Goal: Task Accomplishment & Management: Use online tool/utility

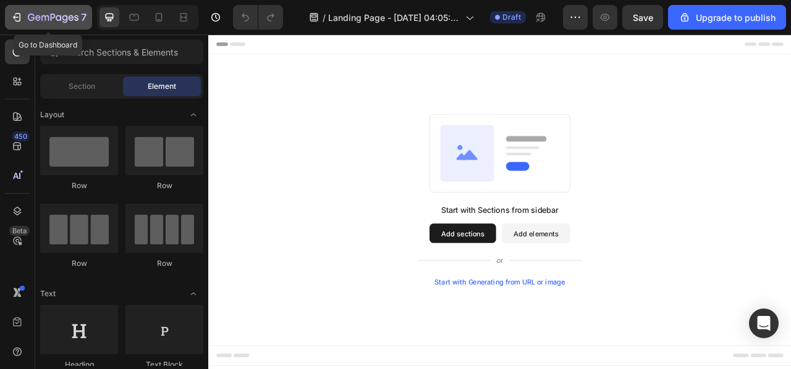
click at [45, 22] on icon "button" at bounding box center [53, 18] width 51 height 11
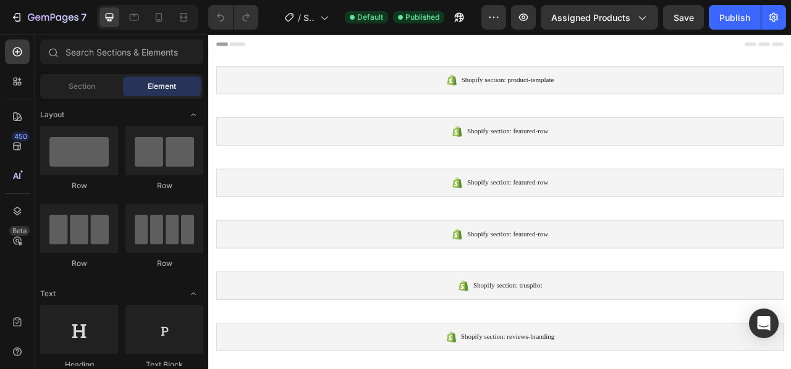
click at [251, 46] on icon at bounding box center [245, 46] width 20 height 5
click at [166, 17] on div at bounding box center [159, 17] width 20 height 20
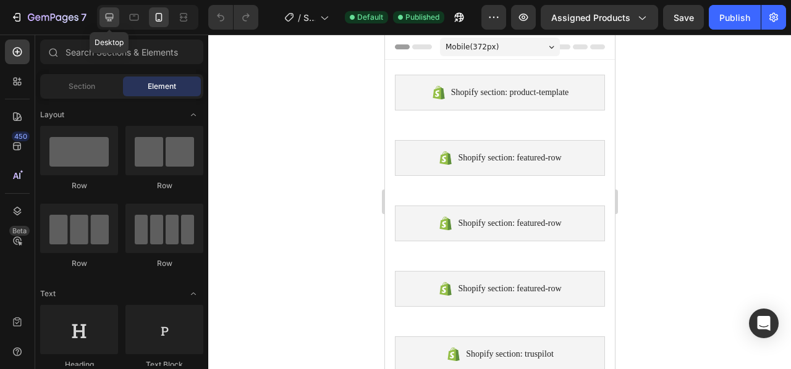
click at [106, 17] on icon at bounding box center [110, 18] width 8 height 8
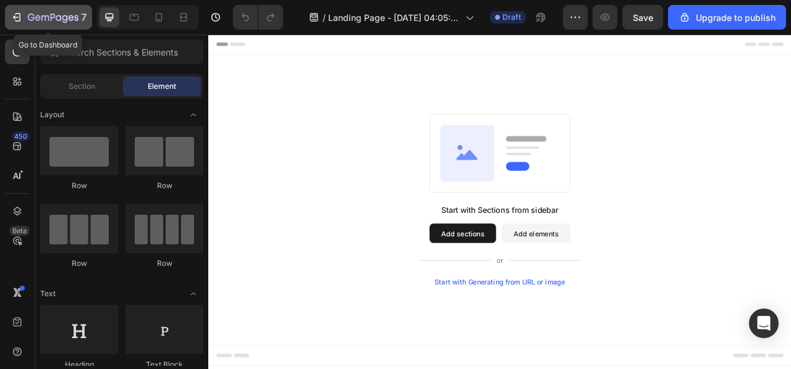
click at [51, 8] on button "7" at bounding box center [48, 17] width 87 height 25
click at [61, 28] on button "7" at bounding box center [48, 17] width 87 height 25
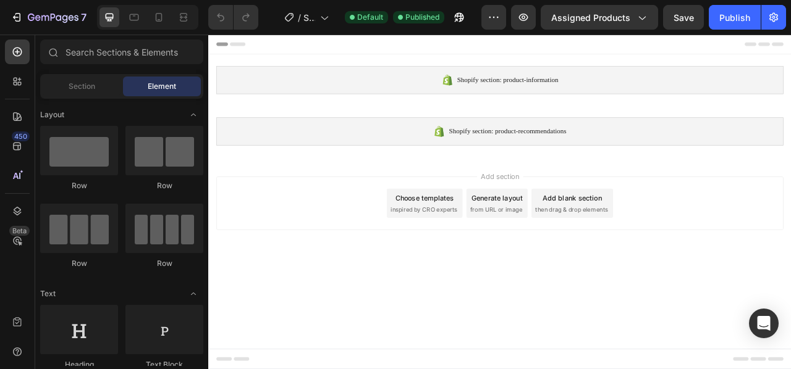
drag, startPoint x: 944, startPoint y: 285, endPoint x: 949, endPoint y: 174, distance: 111.9
click at [790, 174] on div "Shopify section: product-information Shopify section: product-information Shopi…" at bounding box center [578, 174] width 741 height 279
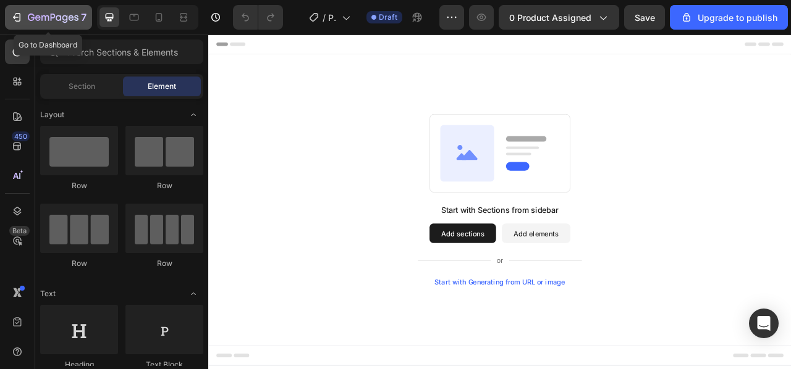
click at [53, 12] on div "7" at bounding box center [57, 17] width 59 height 15
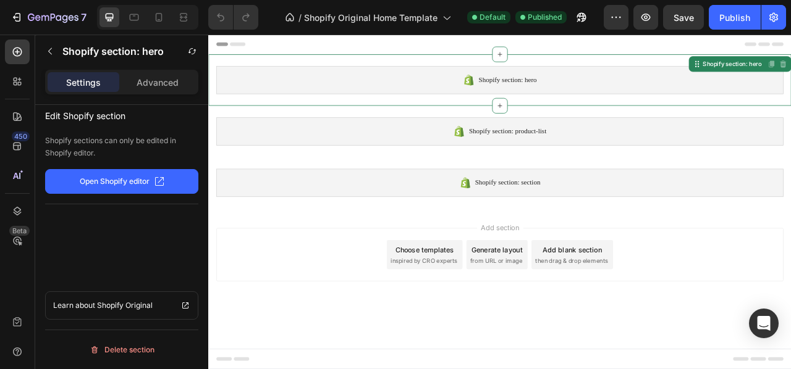
click at [163, 172] on button "Open Shopify editor" at bounding box center [121, 181] width 153 height 25
drag, startPoint x: 109, startPoint y: 151, endPoint x: 101, endPoint y: 153, distance: 8.1
click at [101, 153] on p "Shopify sections can only be edited in Shopify editor." at bounding box center [121, 147] width 153 height 25
drag, startPoint x: 101, startPoint y: 153, endPoint x: 40, endPoint y: 138, distance: 62.2
click at [40, 138] on div "Edit Shopify section Shopify sections can only be edited in Shopify editor. Ope…" at bounding box center [121, 255] width 173 height 300
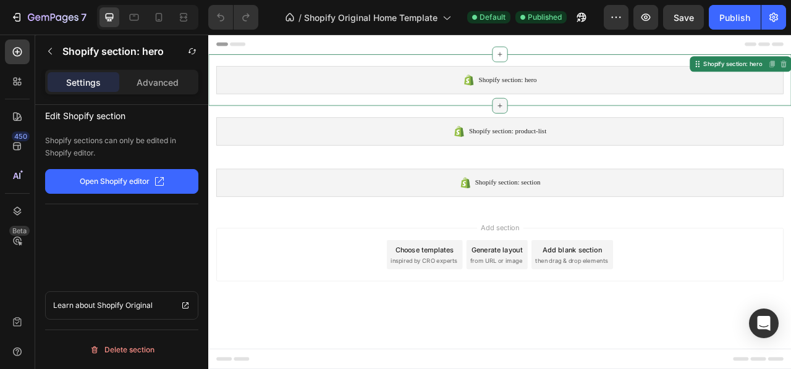
click at [580, 127] on icon at bounding box center [579, 125] width 10 height 10
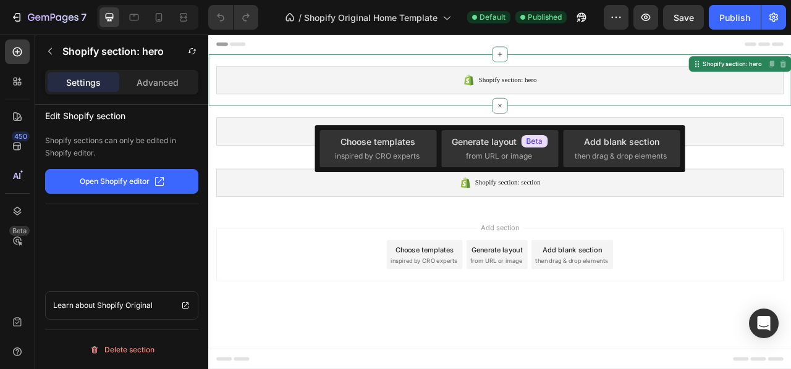
click at [324, 337] on div "Add section Choose templates inspired by CRO experts Generate layout from URL o…" at bounding box center [579, 315] width 722 height 68
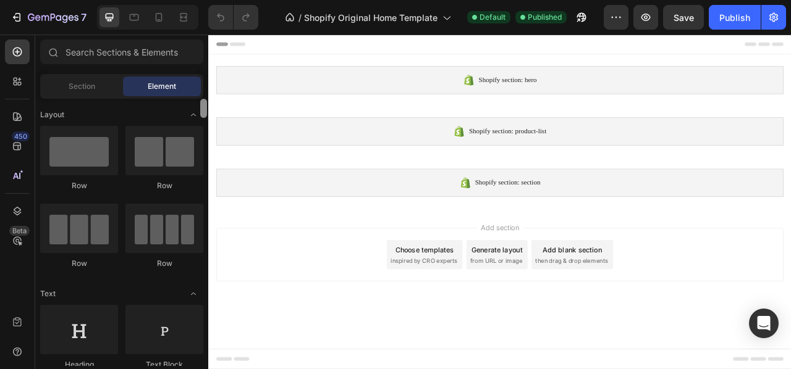
drag, startPoint x: 196, startPoint y: 109, endPoint x: 206, endPoint y: 101, distance: 13.1
click at [206, 101] on div "Layout Row Row Row Row Text Heading Text Block Button Button Button Media Image…" at bounding box center [121, 233] width 173 height 268
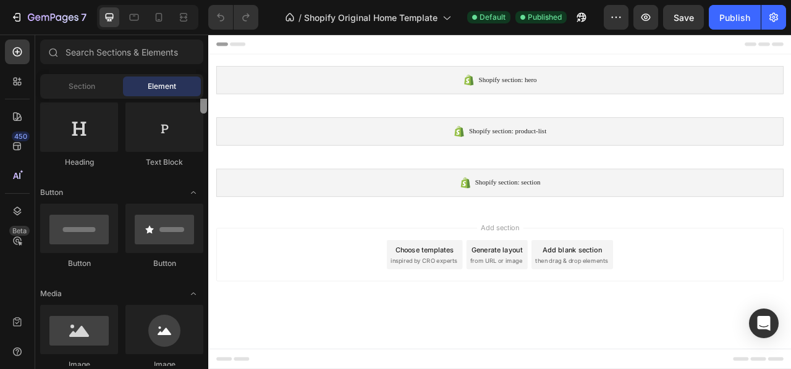
scroll to position [185, 0]
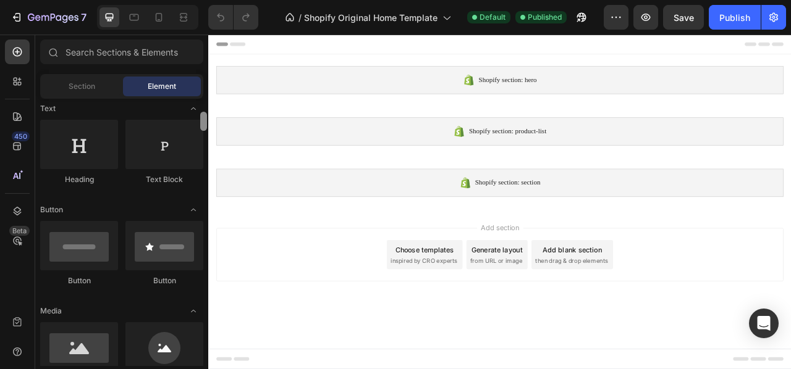
drag, startPoint x: 206, startPoint y: 101, endPoint x: 206, endPoint y: 114, distance: 13.6
click at [206, 114] on div at bounding box center [203, 121] width 7 height 19
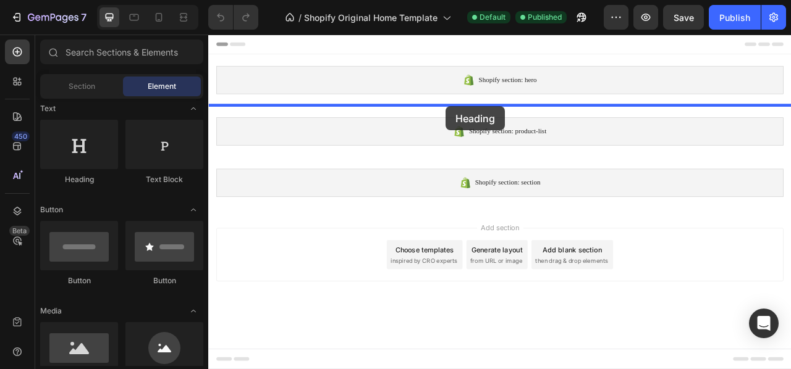
drag, startPoint x: 298, startPoint y: 185, endPoint x: 510, endPoint y: 126, distance: 220.0
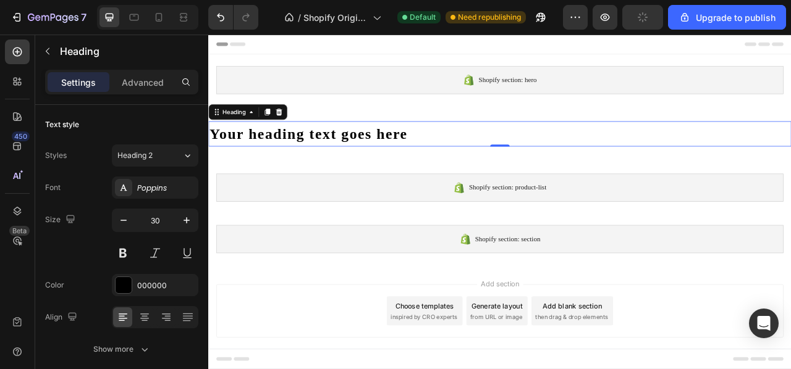
click at [484, 157] on h2 "Your heading text goes here" at bounding box center [578, 161] width 741 height 32
click at [484, 157] on p "Your heading text goes here" at bounding box center [578, 161] width 739 height 30
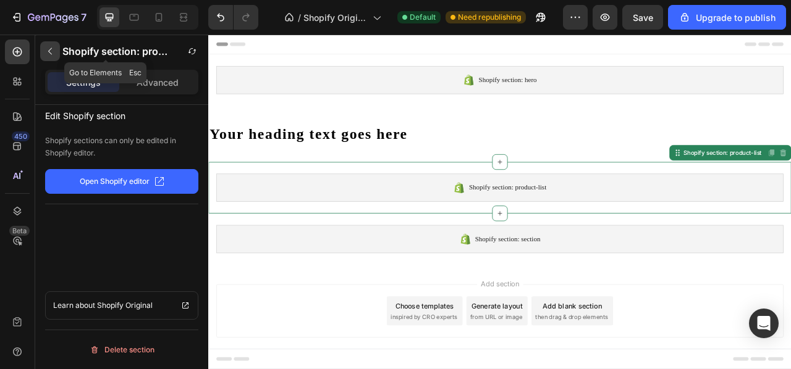
click at [57, 53] on button "button" at bounding box center [50, 51] width 20 height 20
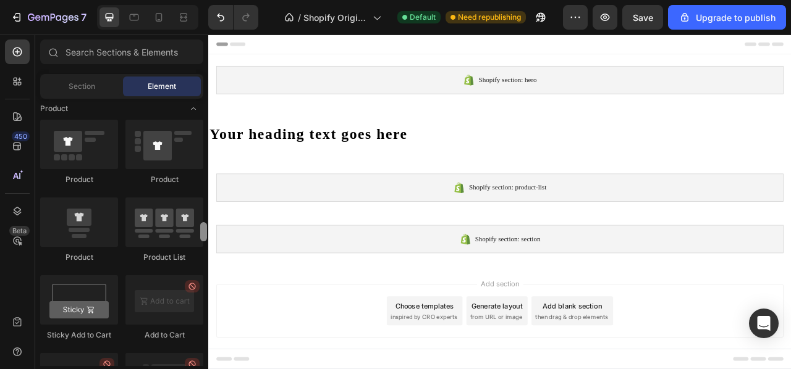
scroll to position [1587, 0]
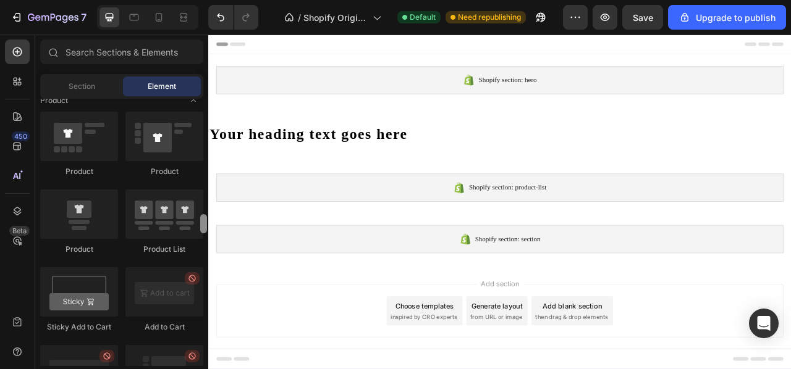
drag, startPoint x: 203, startPoint y: 117, endPoint x: 199, endPoint y: 219, distance: 102.6
click at [199, 219] on div at bounding box center [203, 233] width 9 height 268
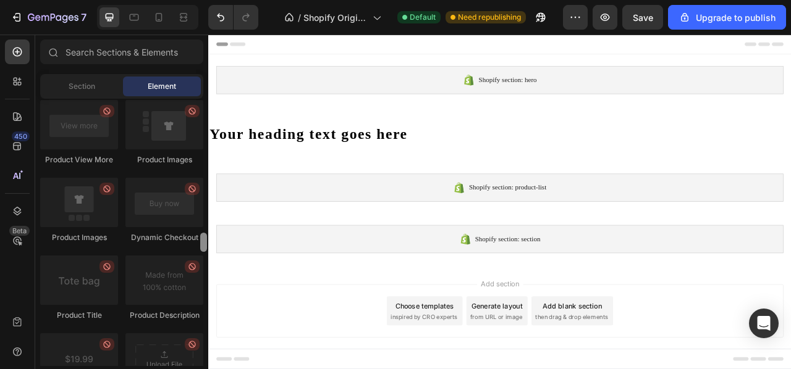
scroll to position [1874, 0]
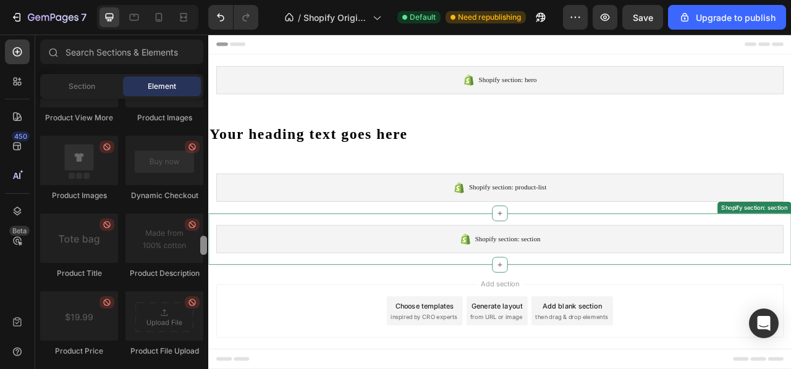
drag, startPoint x: 414, startPoint y: 254, endPoint x: 209, endPoint y: 321, distance: 215.3
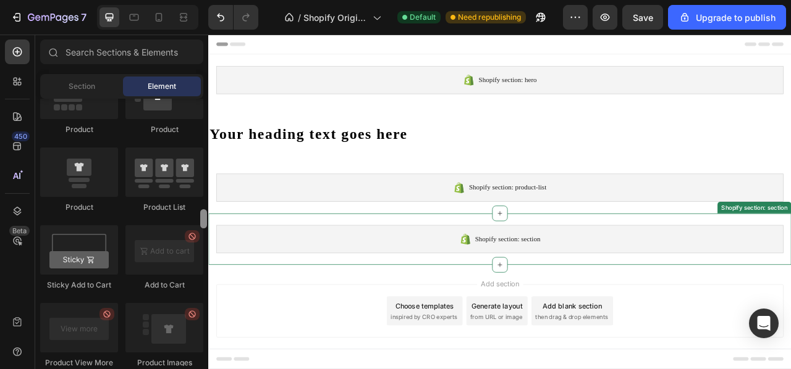
scroll to position [1621, 0]
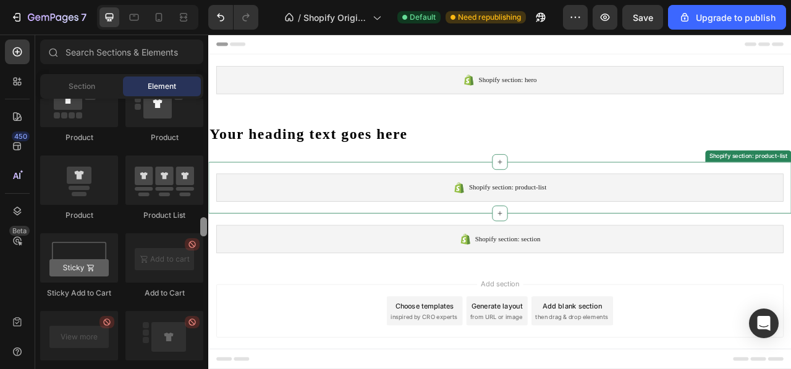
drag, startPoint x: 410, startPoint y: 276, endPoint x: 211, endPoint y: 256, distance: 200.6
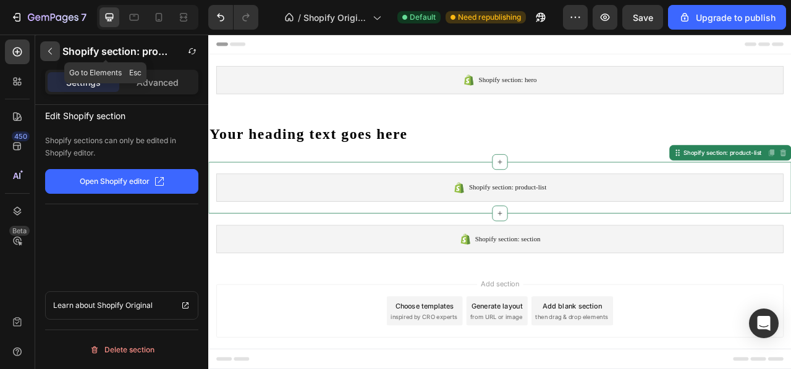
click at [53, 57] on button "button" at bounding box center [50, 51] width 20 height 20
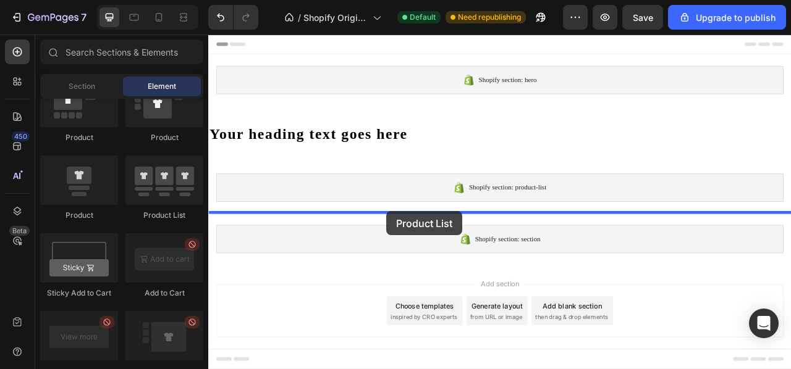
drag, startPoint x: 395, startPoint y: 243, endPoint x: 434, endPoint y: 259, distance: 42.1
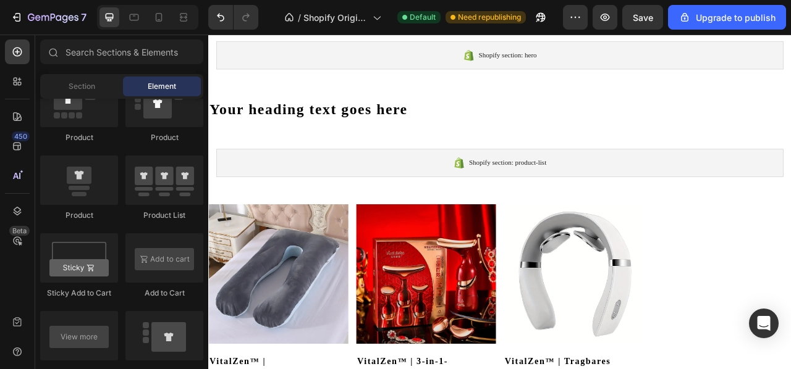
scroll to position [36, 0]
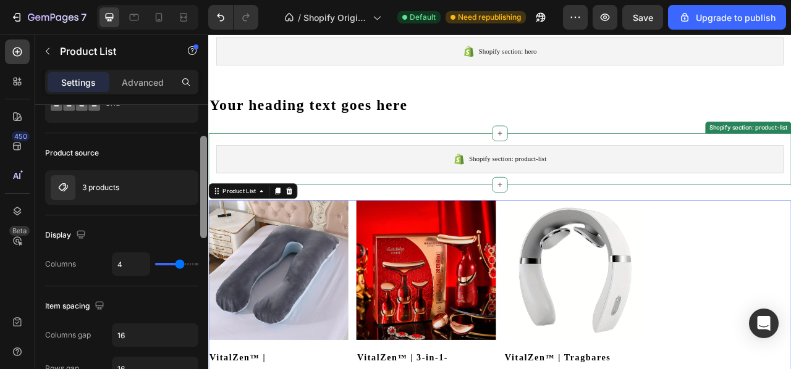
scroll to position [63, 0]
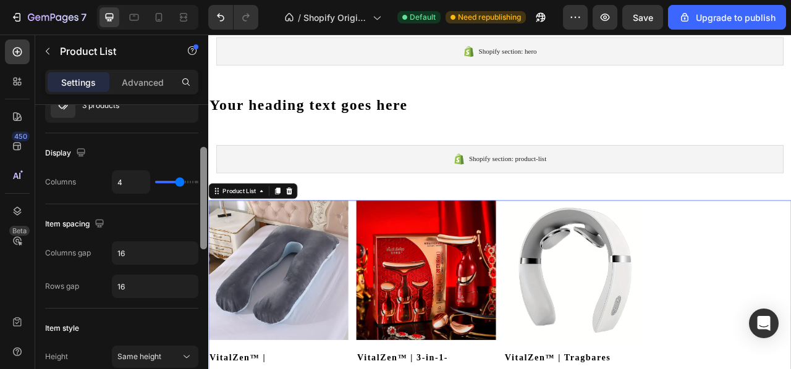
drag, startPoint x: 205, startPoint y: 134, endPoint x: 204, endPoint y: 178, distance: 43.9
click at [204, 178] on div at bounding box center [203, 198] width 7 height 103
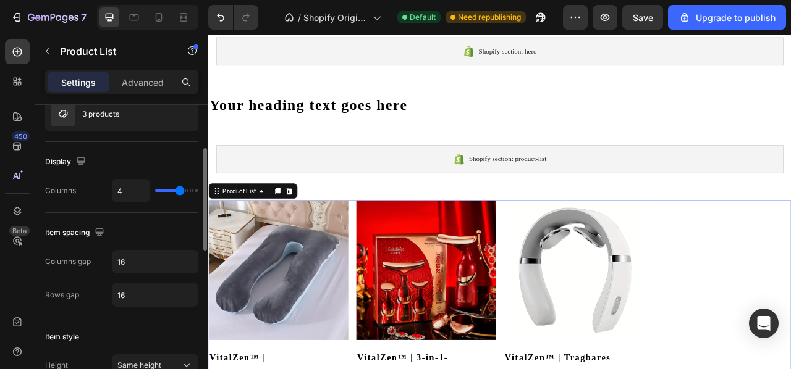
type input "5"
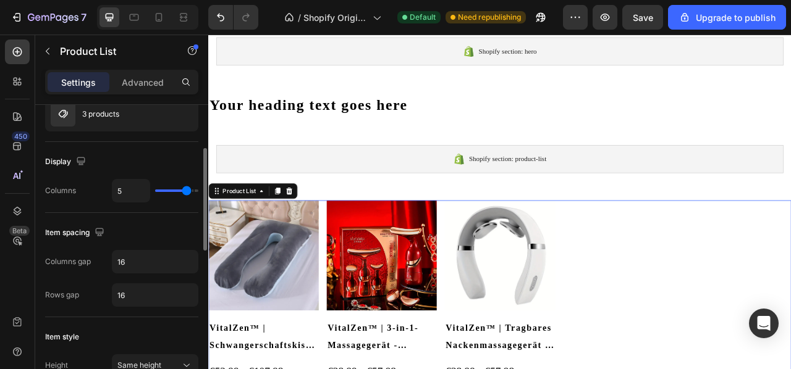
type input "4"
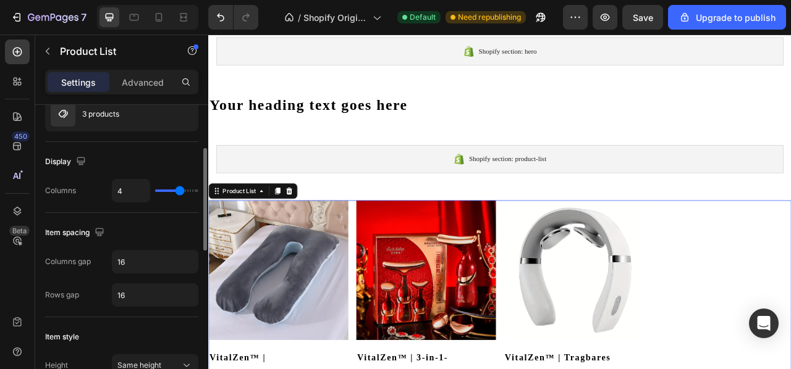
type input "3"
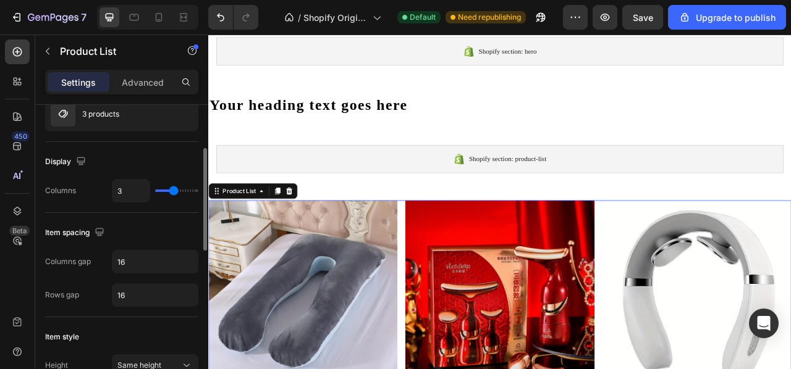
type input "3"
click at [173, 192] on input "range" at bounding box center [176, 191] width 43 height 2
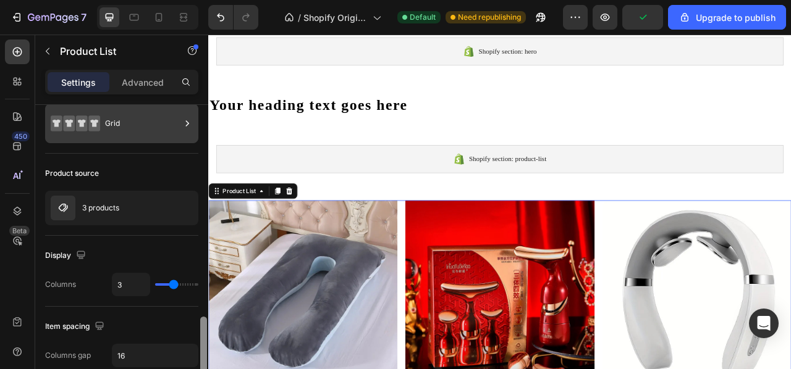
scroll to position [0, 0]
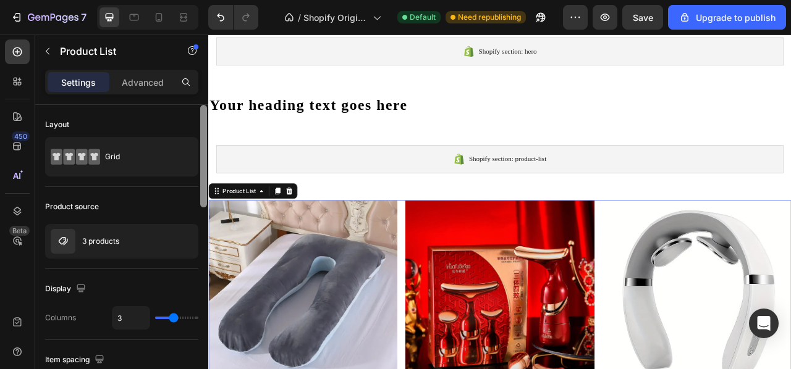
drag, startPoint x: 206, startPoint y: 202, endPoint x: 195, endPoint y: 108, distance: 94.6
click at [195, 108] on div "Layout Grid Product source 3 products Display Columns 3 Item spacing Columns ga…" at bounding box center [121, 255] width 173 height 300
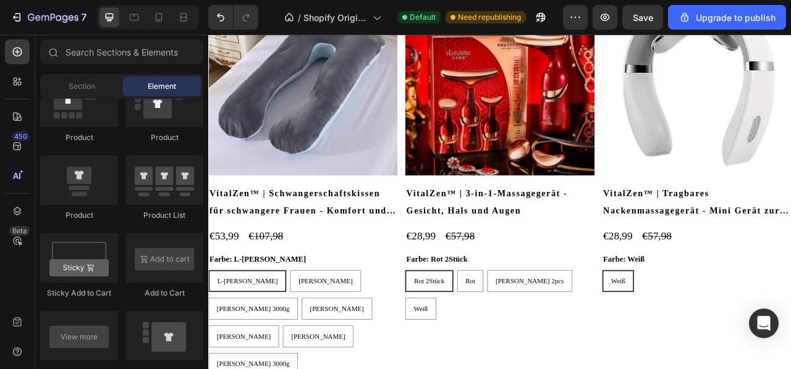
scroll to position [311, 0]
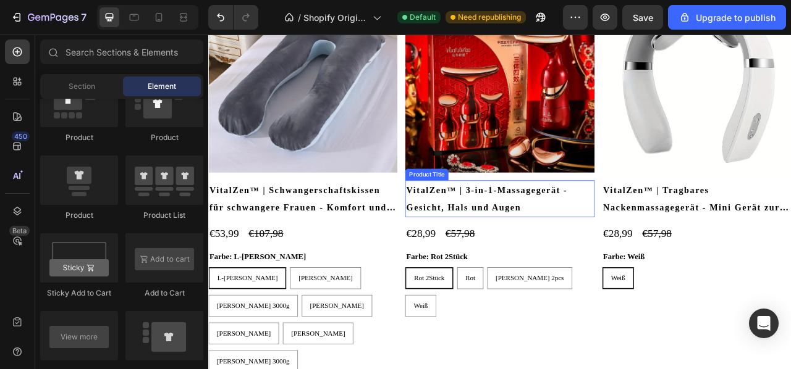
click at [562, 240] on h2 "VitalZen™ | 3-in-1-Massagegerät - Gesicht, Hals und Augen" at bounding box center [578, 244] width 240 height 47
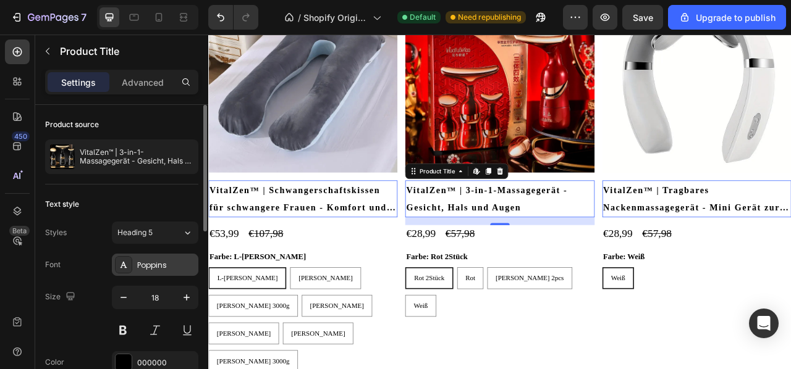
click at [177, 265] on div "Poppins" at bounding box center [166, 265] width 58 height 11
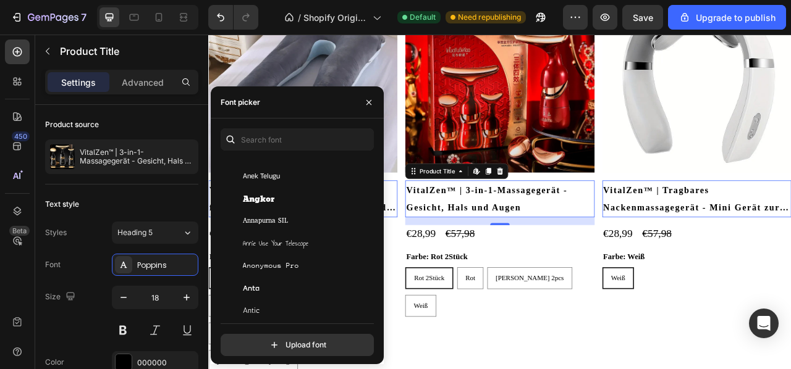
scroll to position [2053, 0]
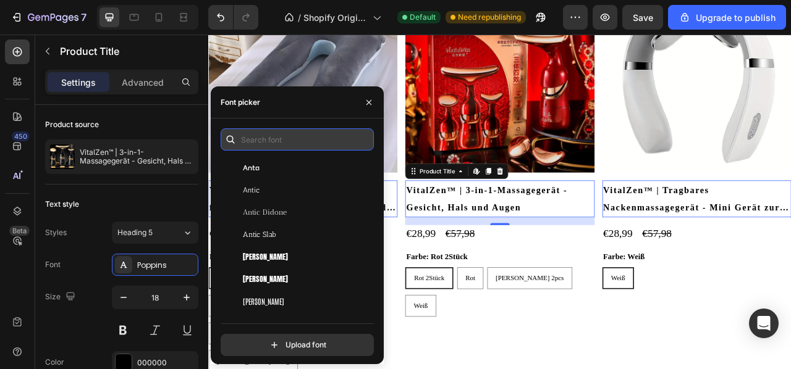
click at [259, 138] on input "text" at bounding box center [297, 139] width 153 height 22
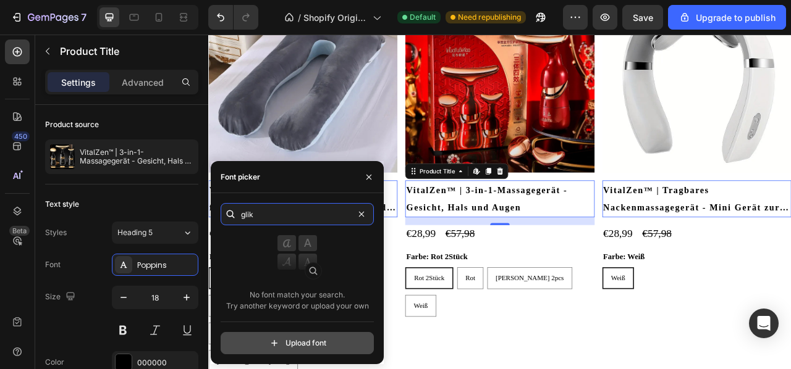
type input "glik"
click at [277, 348] on input "file" at bounding box center [323, 343] width 309 height 21
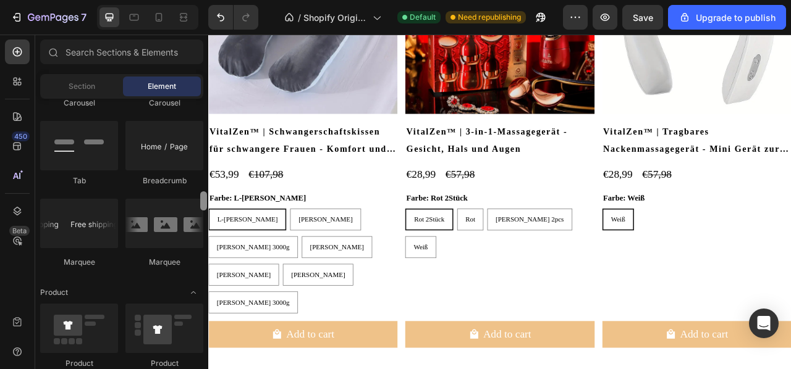
scroll to position [1386, 0]
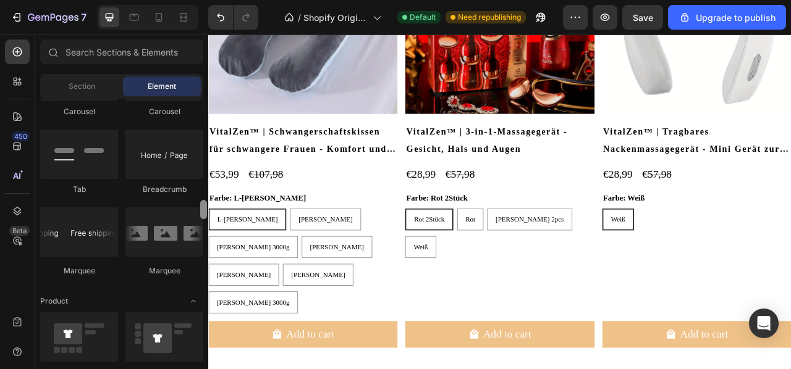
drag, startPoint x: 206, startPoint y: 293, endPoint x: 198, endPoint y: 207, distance: 86.2
click at [198, 207] on div "Layout Row Row Row Row Text Heading Text Block Button Button Button Media Image…" at bounding box center [121, 233] width 173 height 268
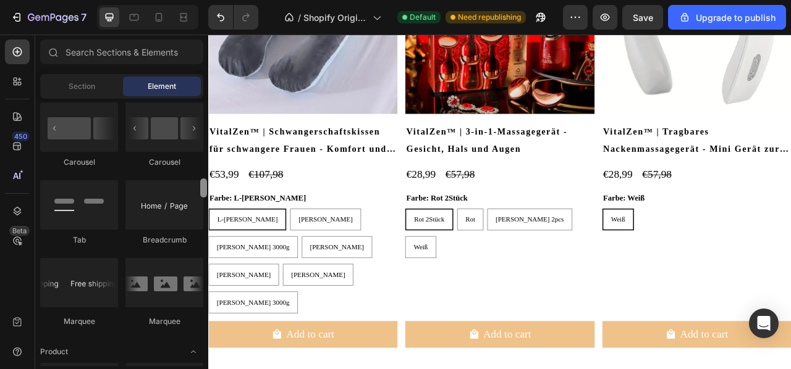
scroll to position [1353, 0]
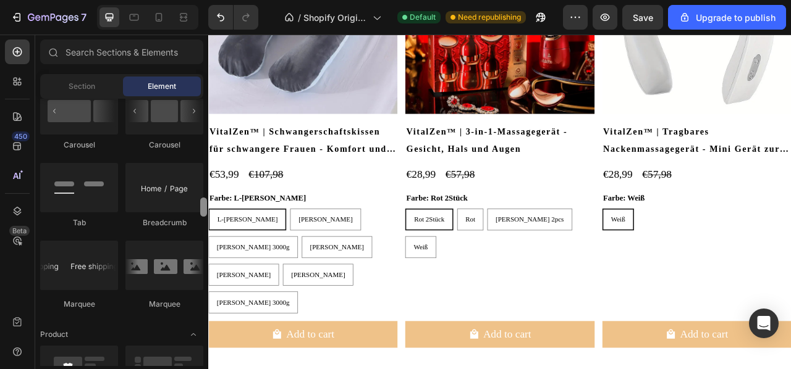
click at [204, 209] on div at bounding box center [203, 207] width 7 height 19
click at [61, 88] on div "Section" at bounding box center [82, 87] width 78 height 20
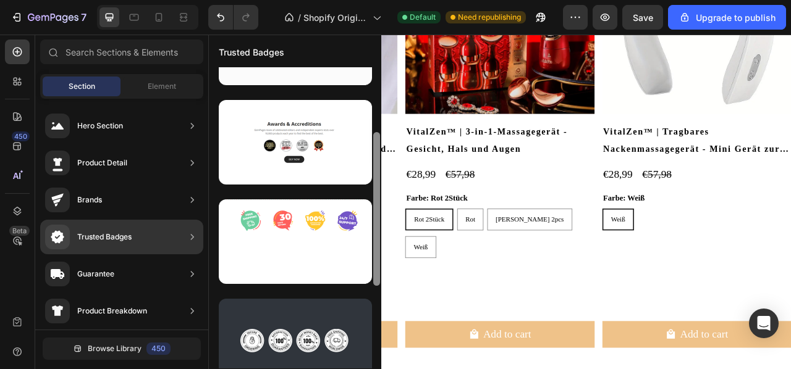
scroll to position [288, 0]
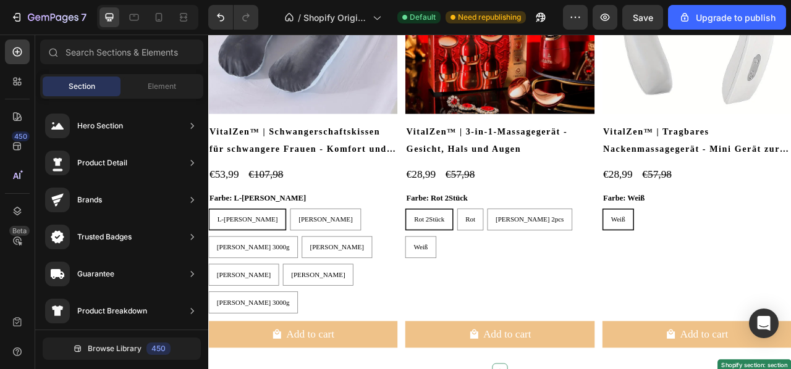
drag, startPoint x: 582, startPoint y: 239, endPoint x: 428, endPoint y: 445, distance: 257.4
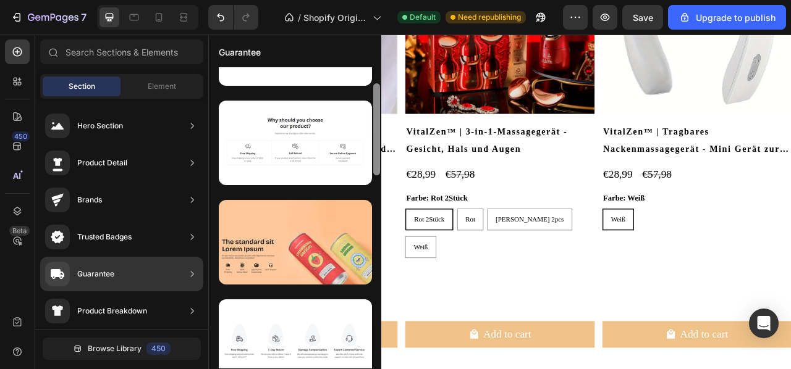
scroll to position [56, 0]
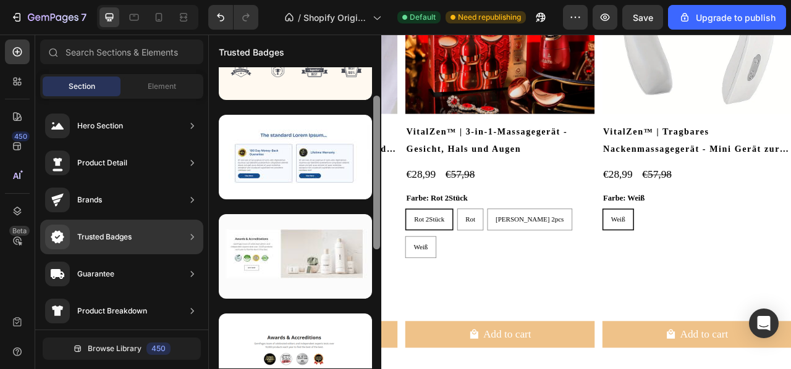
click at [117, 233] on div "Trusted Badges" at bounding box center [104, 237] width 54 height 12
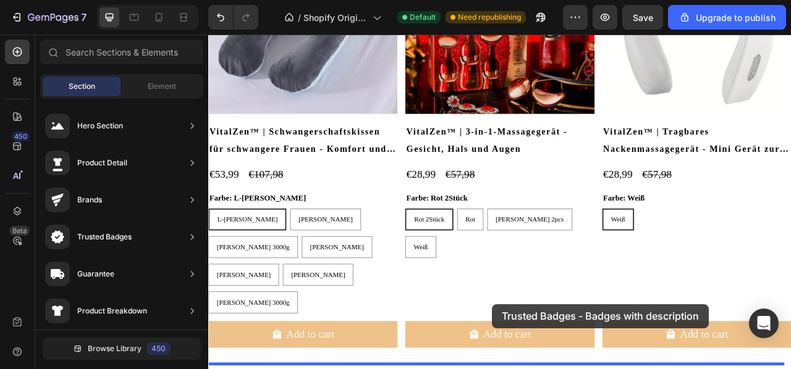
scroll to position [527, 0]
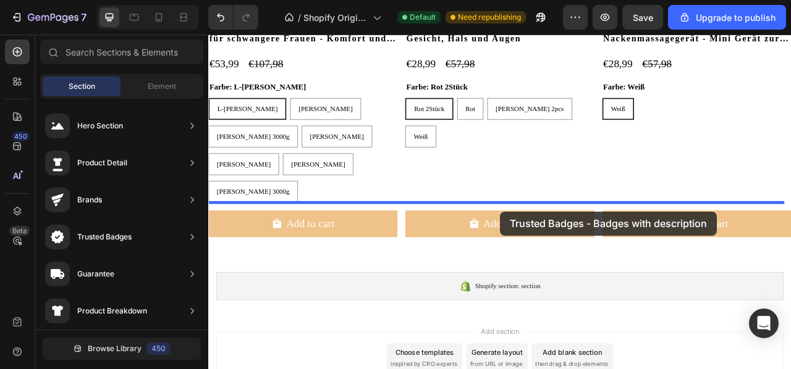
drag, startPoint x: 506, startPoint y: 246, endPoint x: 579, endPoint y: 259, distance: 73.9
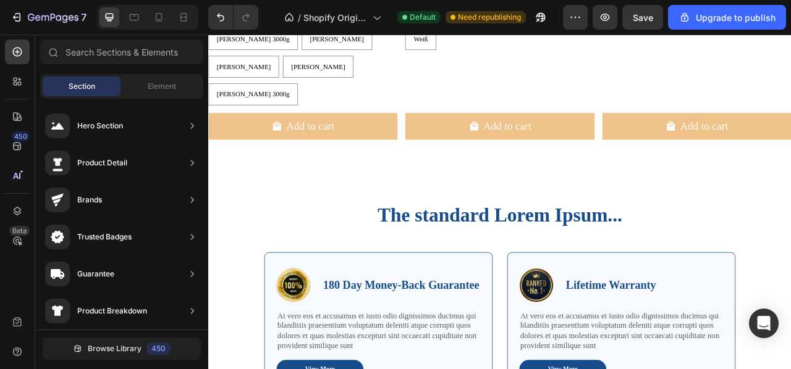
scroll to position [653, 0]
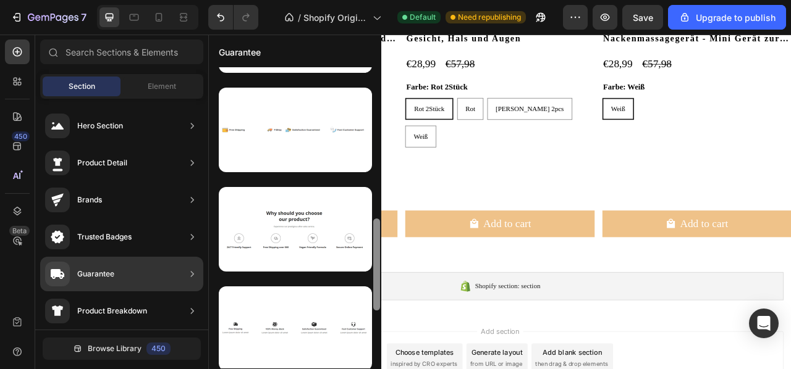
scroll to position [487, 0]
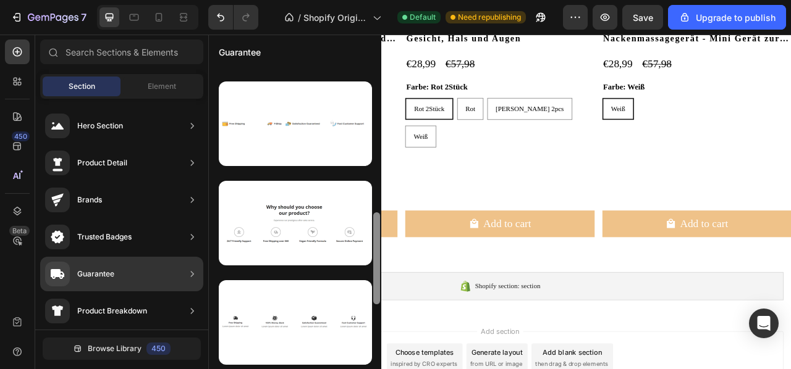
drag, startPoint x: 376, startPoint y: 134, endPoint x: 164, endPoint y: 269, distance: 250.9
click at [164, 269] on div "450 Beta Sections(18) Elements(83) Section Element Hero Section Product Detail …" at bounding box center [104, 202] width 208 height 335
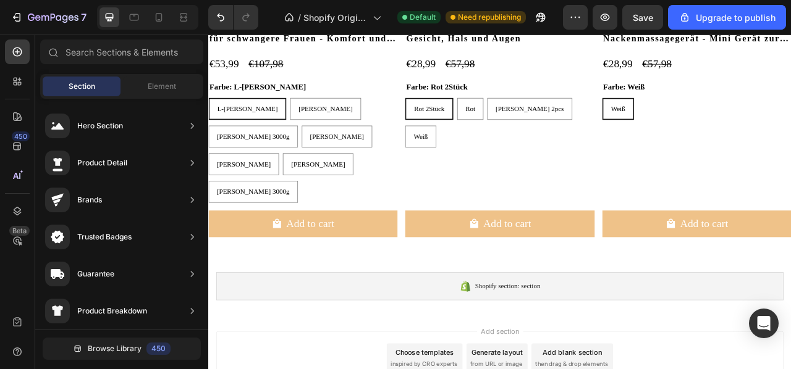
scroll to position [0, 0]
drag, startPoint x: 379, startPoint y: 284, endPoint x: 372, endPoint y: 369, distance: 86.2
click at [372, 104] on html "7 / Shopify Original Home Template Default Need republishing Preview Save Upgra…" at bounding box center [395, 52] width 791 height 104
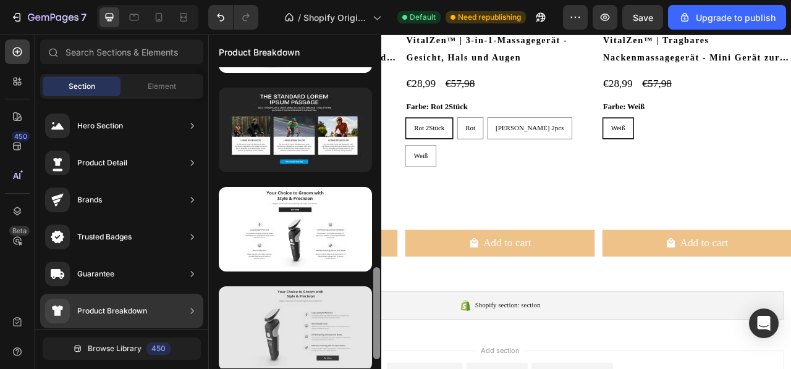
scroll to position [684, 0]
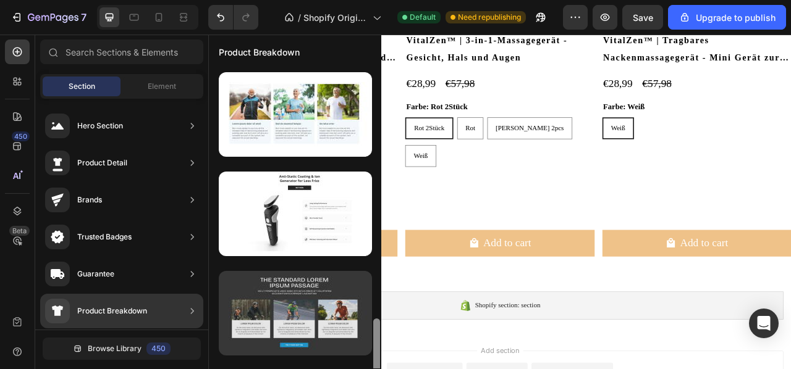
drag, startPoint x: 376, startPoint y: 202, endPoint x: 354, endPoint y: 296, distance: 96.5
click at [354, 296] on div at bounding box center [295, 217] width 172 height 301
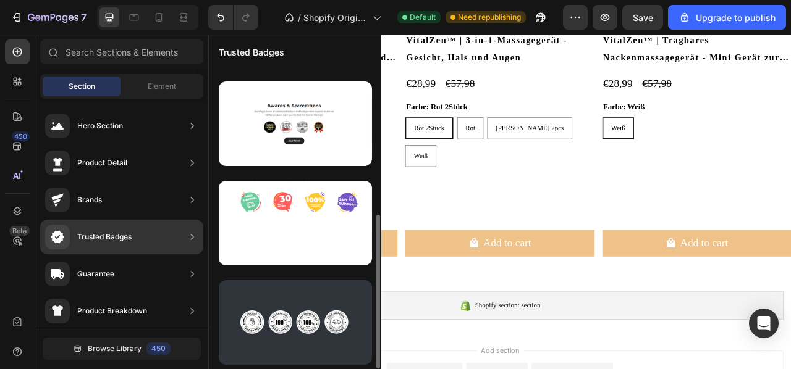
scroll to position [288, 0]
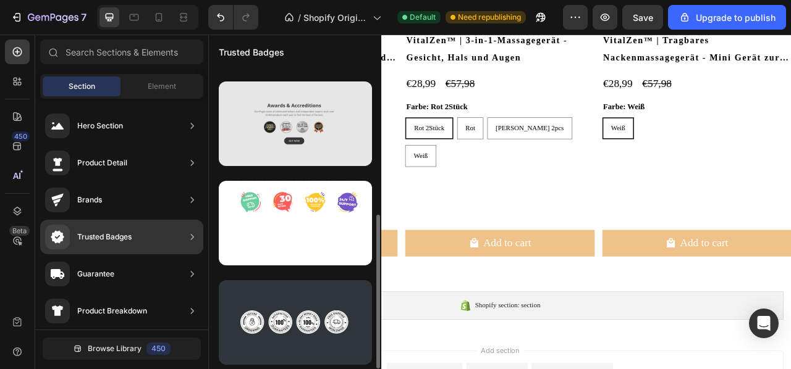
click at [319, 164] on div at bounding box center [295, 124] width 153 height 85
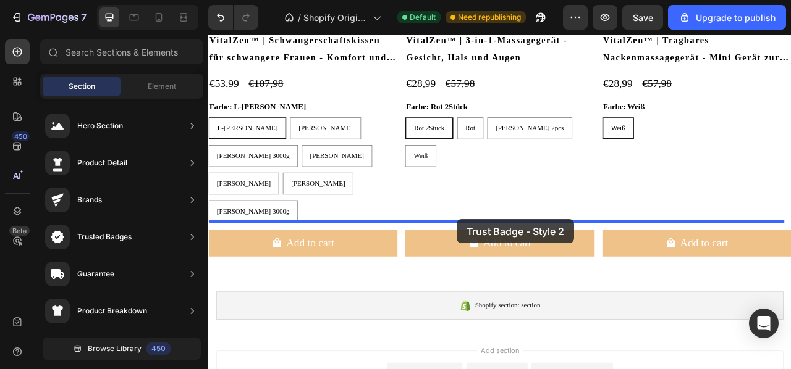
drag, startPoint x: 527, startPoint y: 198, endPoint x: 524, endPoint y: 270, distance: 71.7
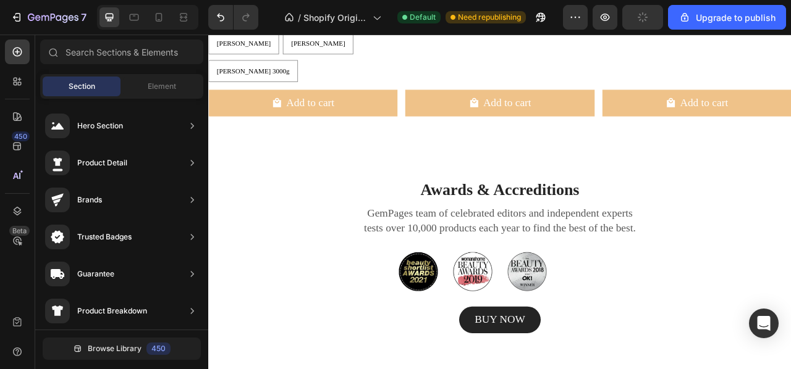
scroll to position [697, 0]
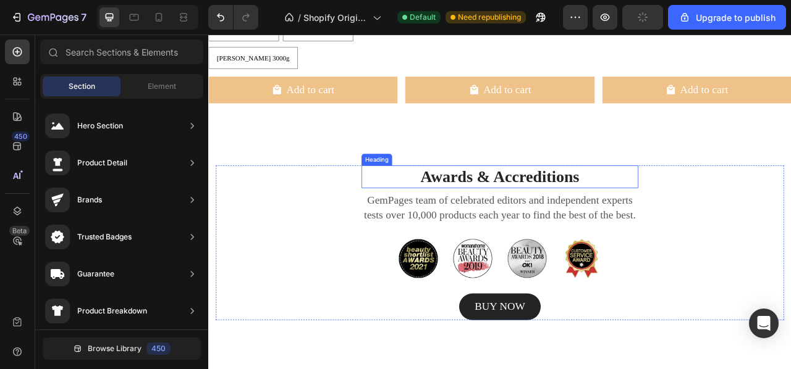
click at [673, 203] on p "Awards & Accreditions" at bounding box center [579, 216] width 350 height 27
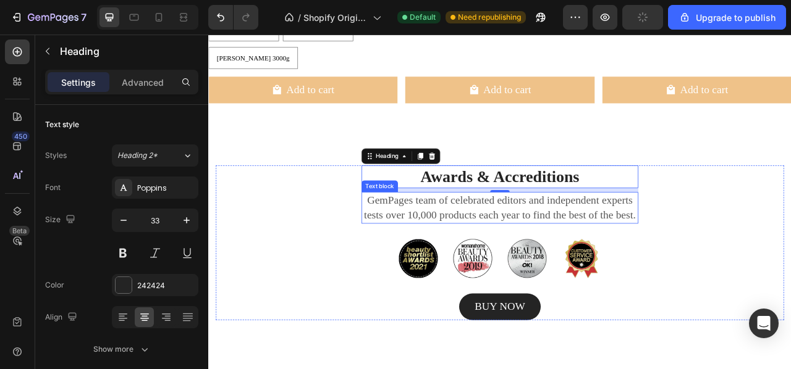
click at [627, 237] on p "GemPages team of celebrated editors and independent experts tests over 10,000 p…" at bounding box center [579, 256] width 350 height 38
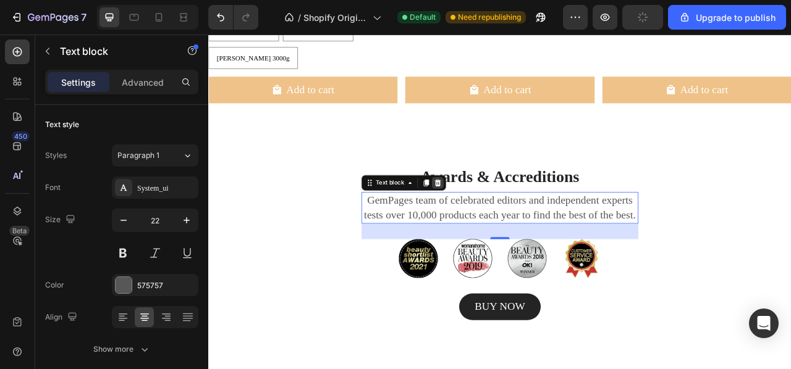
click at [500, 219] on icon at bounding box center [500, 223] width 8 height 9
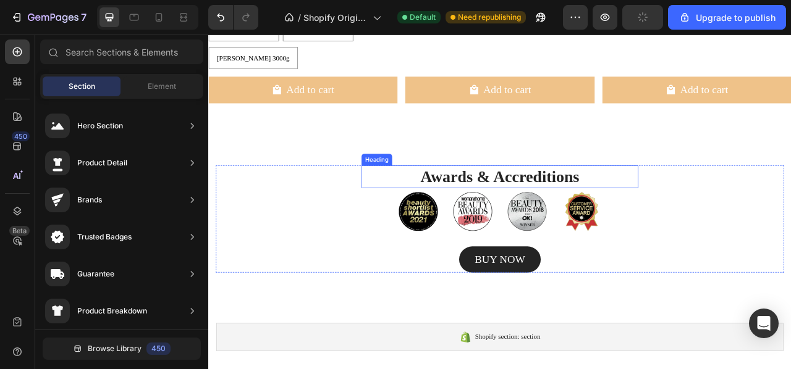
click at [555, 203] on p "Awards & Accreditions" at bounding box center [579, 216] width 350 height 27
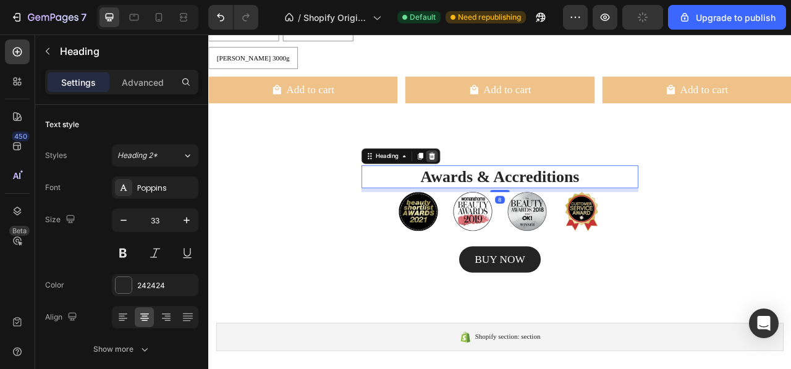
click at [495, 185] on icon at bounding box center [493, 189] width 8 height 9
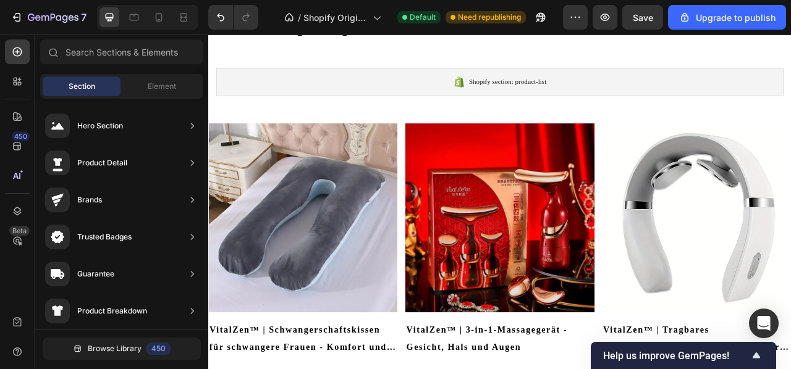
scroll to position [135, 0]
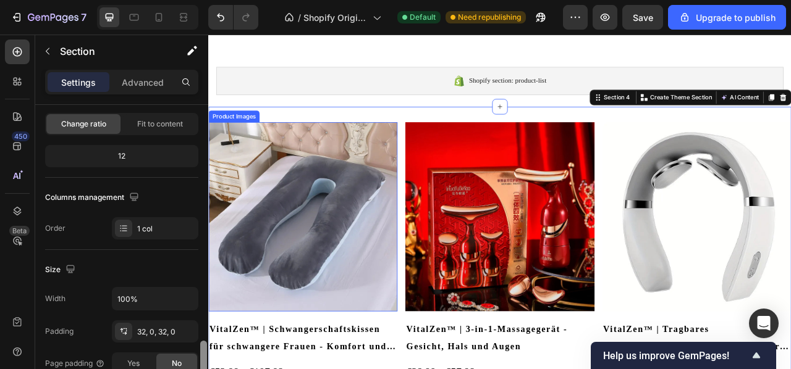
drag, startPoint x: 201, startPoint y: 120, endPoint x: 208, endPoint y: 128, distance: 10.5
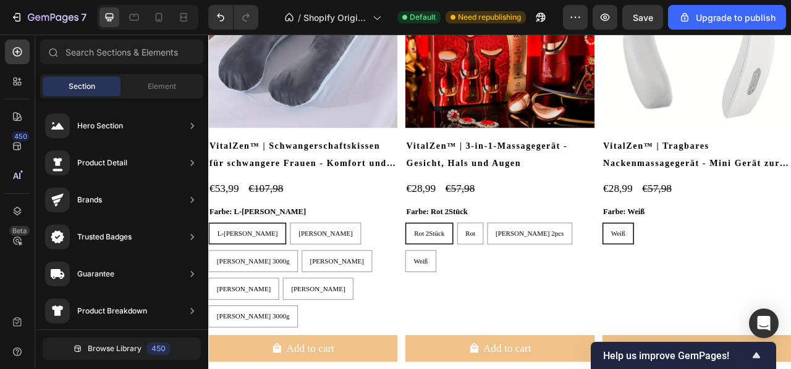
scroll to position [371, 0]
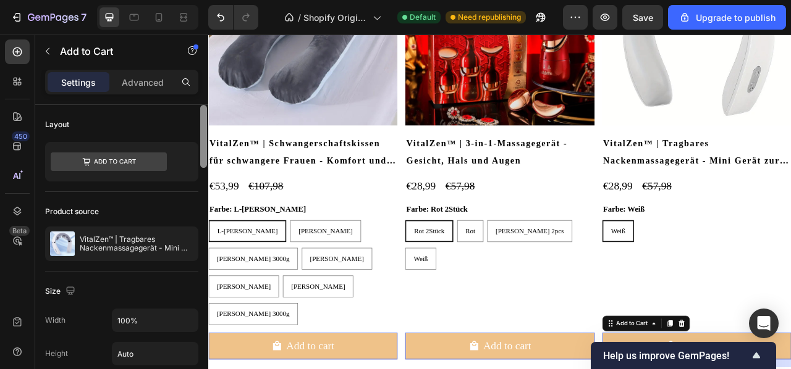
scroll to position [300, 0]
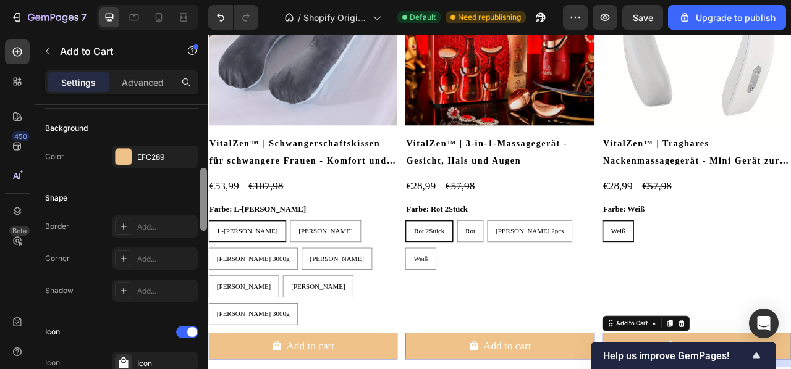
drag, startPoint x: 208, startPoint y: 122, endPoint x: 208, endPoint y: 134, distance: 12.4
click at [208, 134] on div at bounding box center [203, 255] width 9 height 300
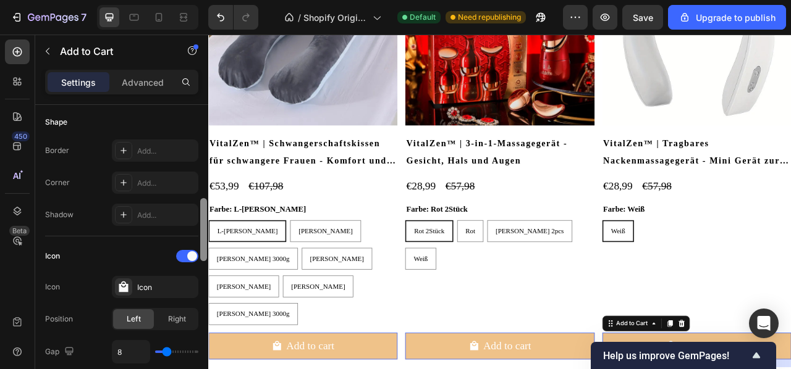
scroll to position [419, 0]
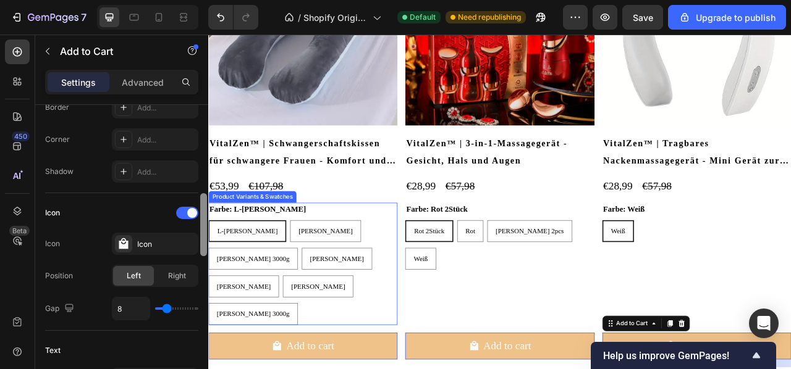
drag, startPoint x: 410, startPoint y: 214, endPoint x: 209, endPoint y: 280, distance: 211.4
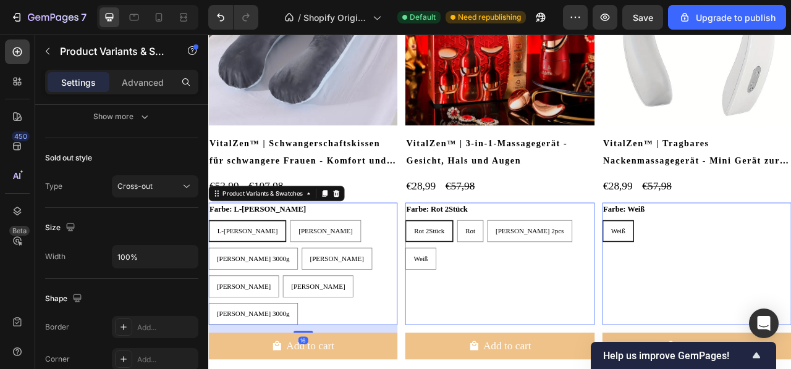
scroll to position [815, 0]
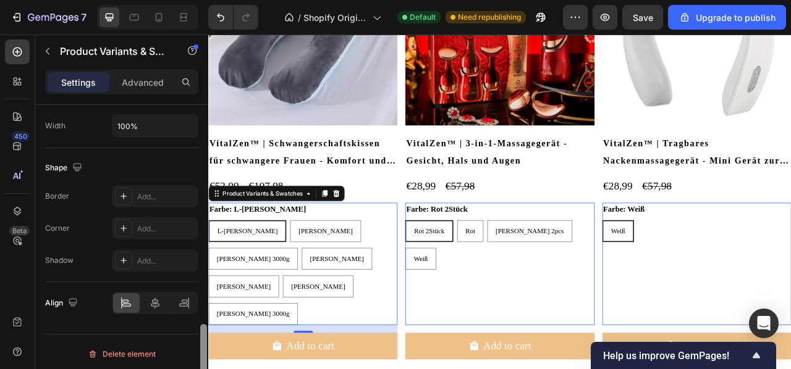
drag, startPoint x: 200, startPoint y: 339, endPoint x: 200, endPoint y: 327, distance: 11.8
click at [200, 327] on div at bounding box center [203, 255] width 9 height 300
click at [401, 369] on div "Product Images VitalZen™ | Schwangerschaftskissen für schwangere Frauen - Komfo…" at bounding box center [578, 185] width 741 height 588
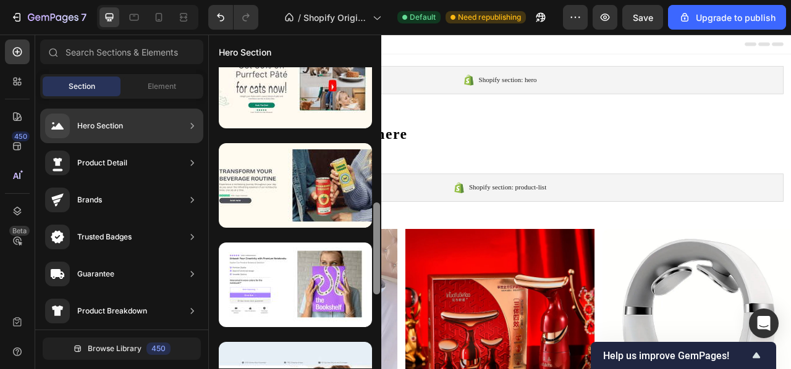
scroll to position [434, 0]
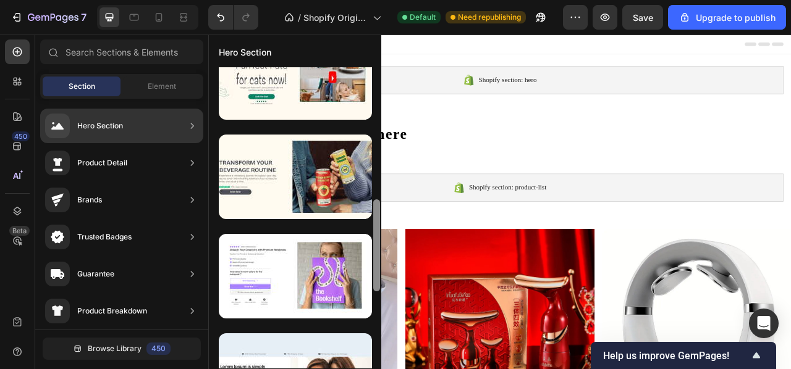
drag, startPoint x: 376, startPoint y: 164, endPoint x: 377, endPoint y: 208, distance: 44.5
click at [377, 208] on div at bounding box center [376, 246] width 7 height 92
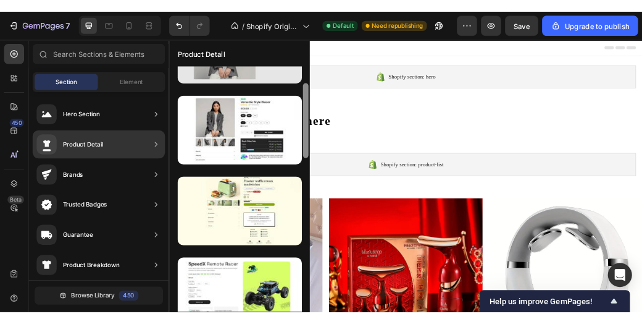
scroll to position [0, 0]
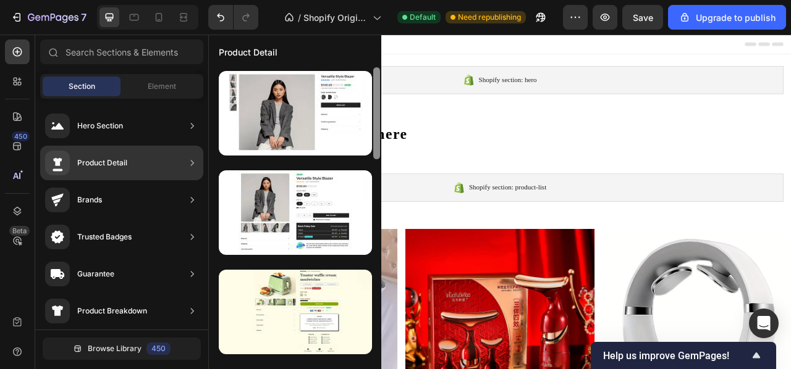
drag, startPoint x: 376, startPoint y: 227, endPoint x: 374, endPoint y: 38, distance: 189.7
click at [374, 38] on div "Product Detail" at bounding box center [295, 202] width 172 height 334
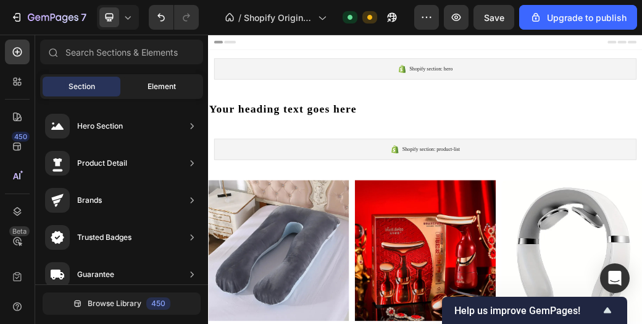
click at [152, 90] on span "Element" at bounding box center [162, 86] width 28 height 11
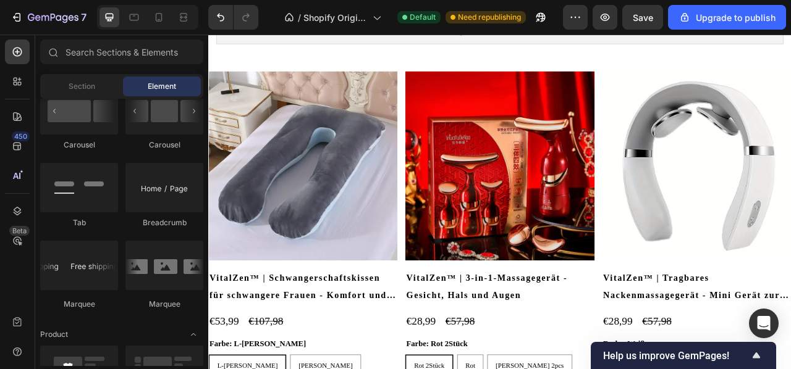
scroll to position [201, 0]
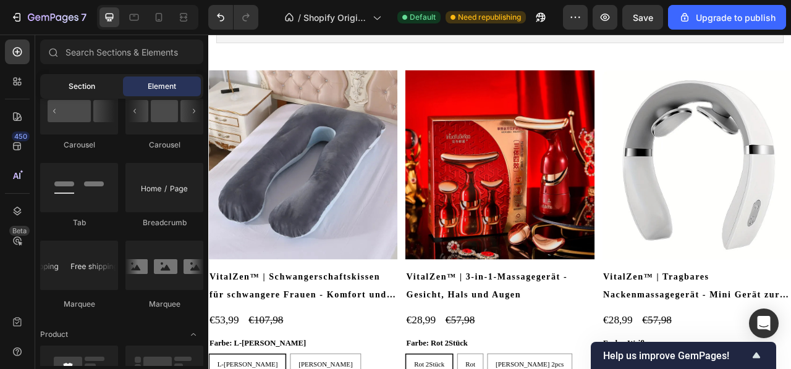
click at [99, 90] on div "Section" at bounding box center [82, 87] width 78 height 20
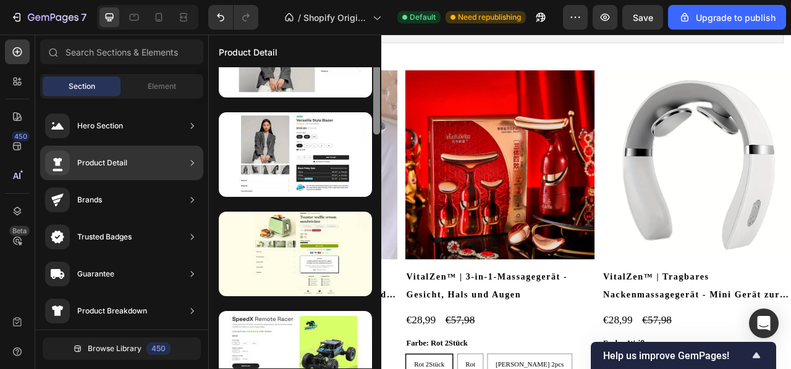
scroll to position [89, 0]
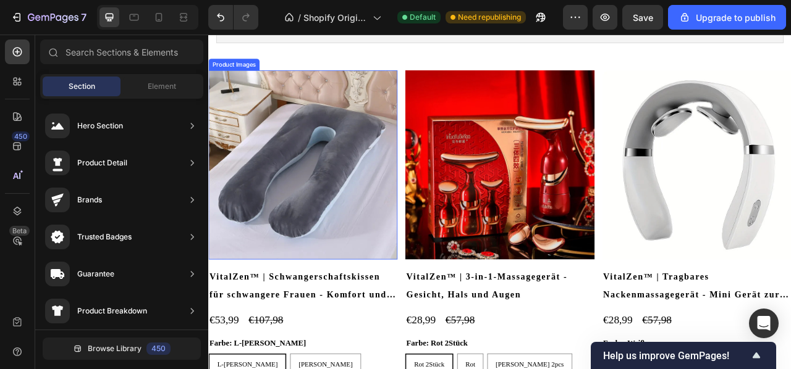
drag, startPoint x: 583, startPoint y: 167, endPoint x: 432, endPoint y: 219, distance: 159.6
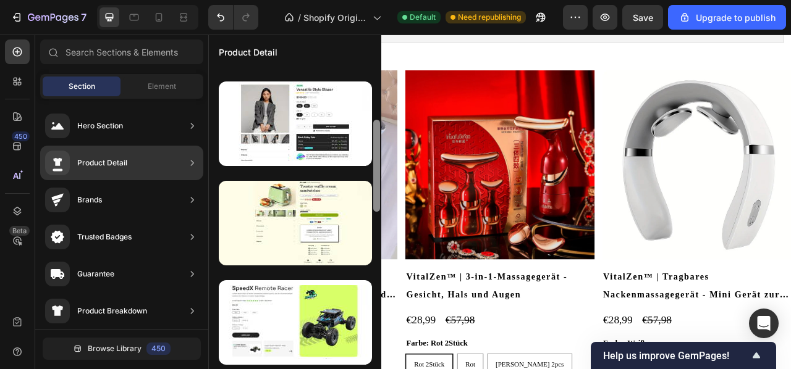
scroll to position [109, 0]
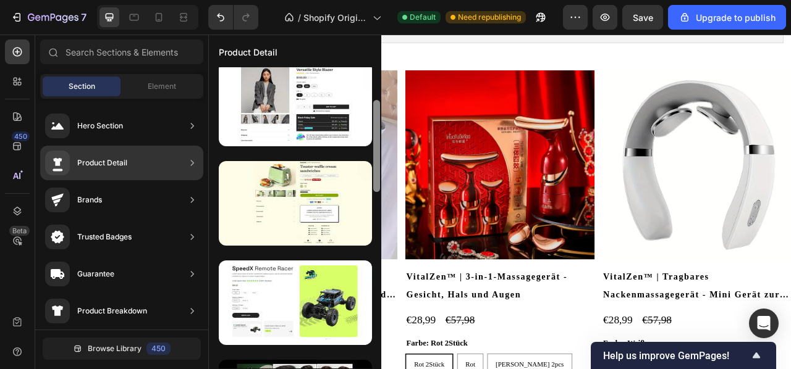
click at [187, 166] on icon at bounding box center [192, 163] width 12 height 12
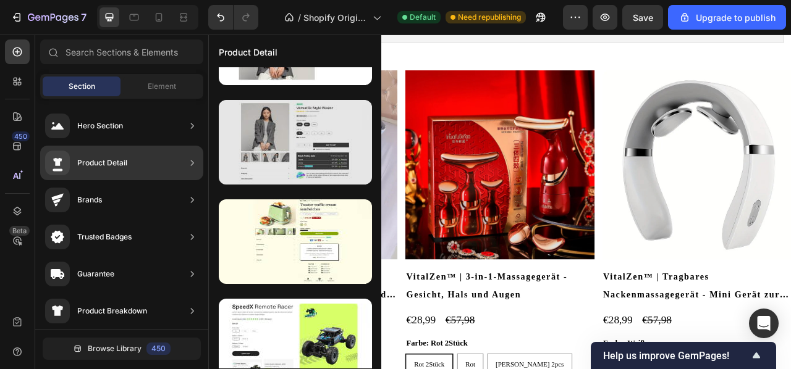
scroll to position [0, 0]
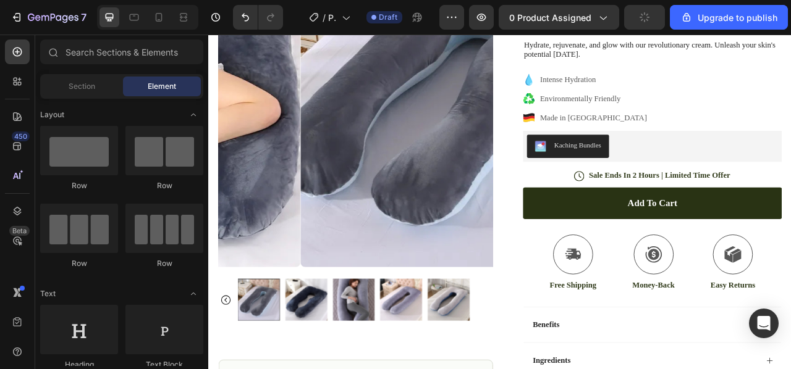
scroll to position [257, 0]
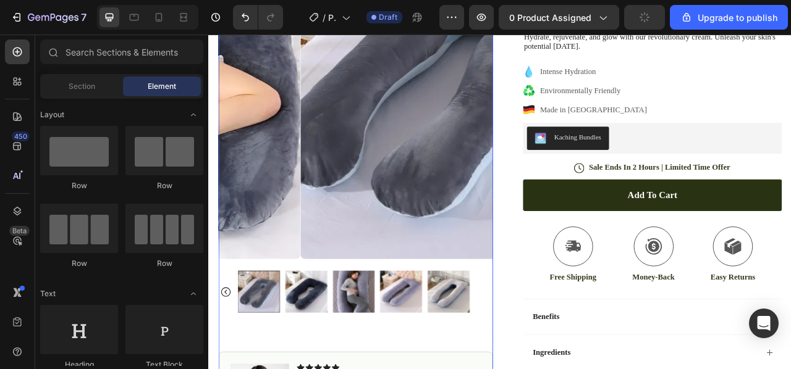
click at [344, 347] on img at bounding box center [332, 362] width 54 height 54
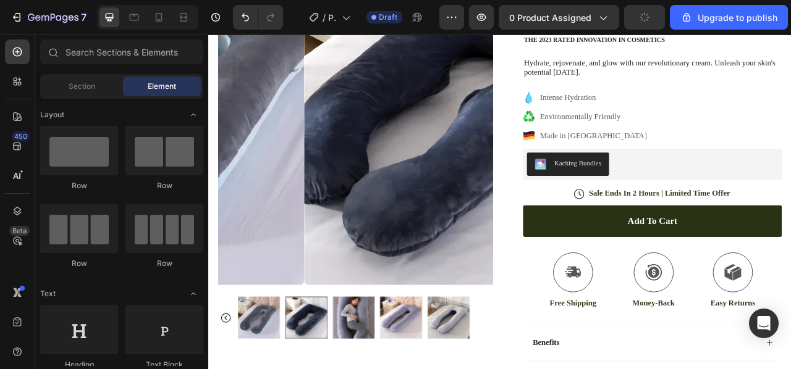
scroll to position [14, 0]
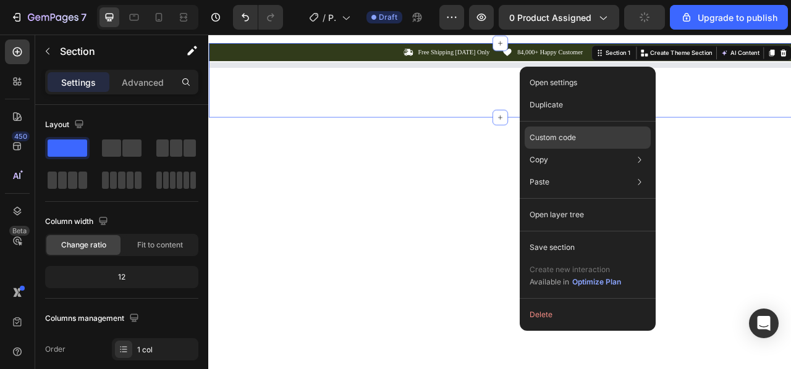
click at [565, 141] on p "Custom code" at bounding box center [552, 137] width 46 height 11
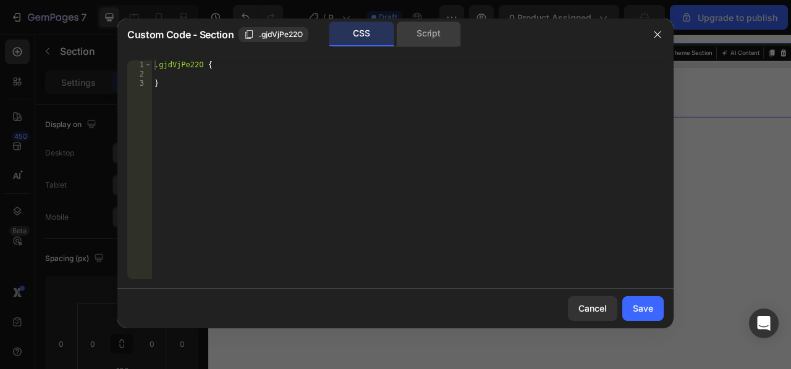
click at [411, 28] on div "Script" at bounding box center [428, 34] width 65 height 25
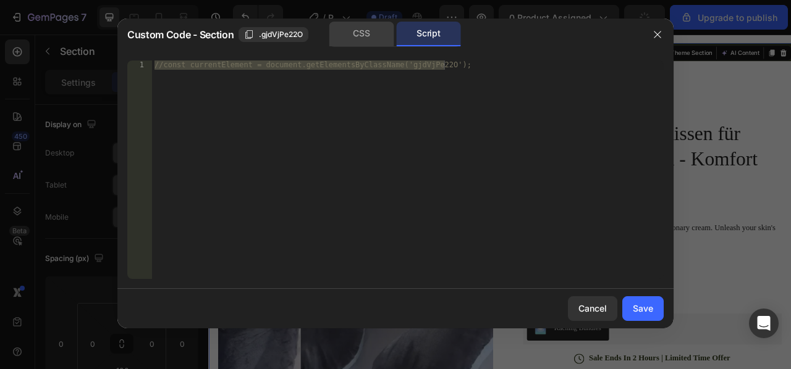
click at [384, 31] on div "CSS" at bounding box center [361, 34] width 65 height 25
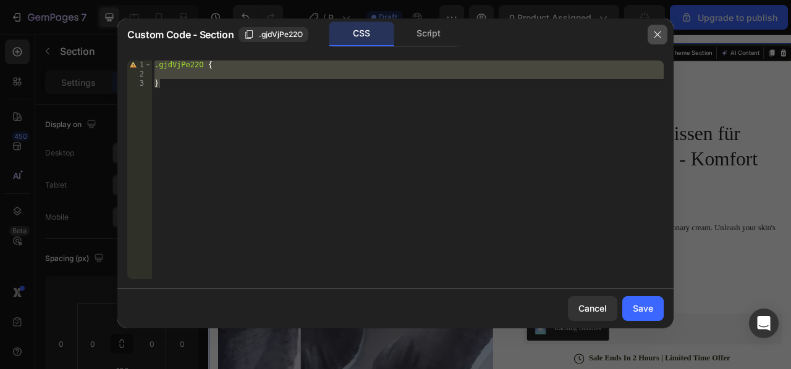
click at [657, 36] on icon "button" at bounding box center [657, 35] width 10 height 10
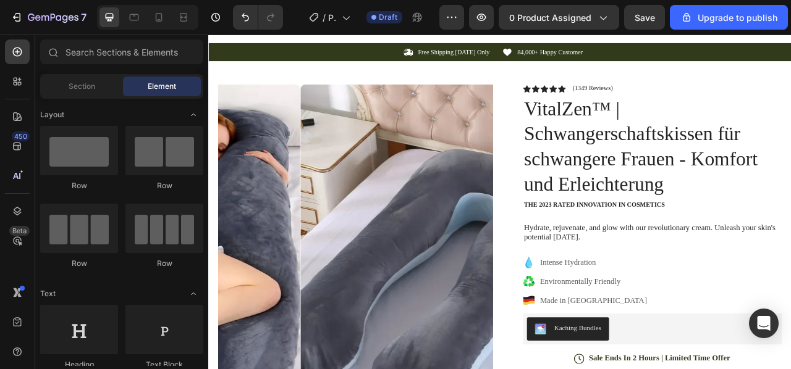
click at [638, 35] on div "Header" at bounding box center [579, 32] width 722 height 25
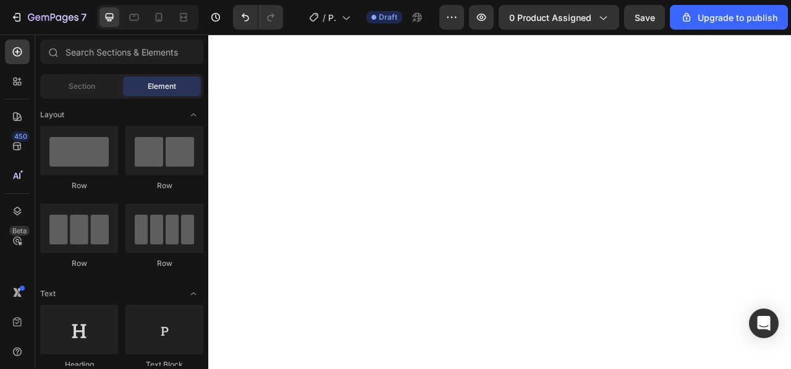
scroll to position [0, 0]
